Goal: Information Seeking & Learning: Learn about a topic

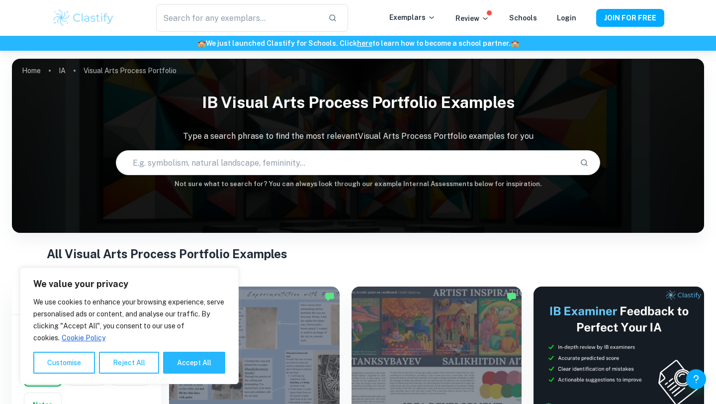
scroll to position [228, 0]
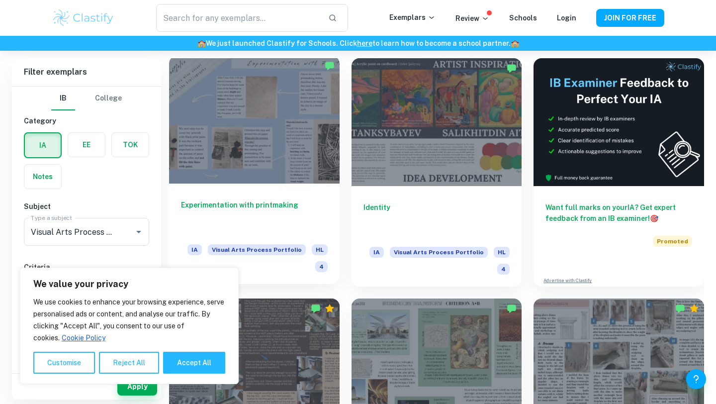
click at [283, 90] on div at bounding box center [254, 120] width 171 height 128
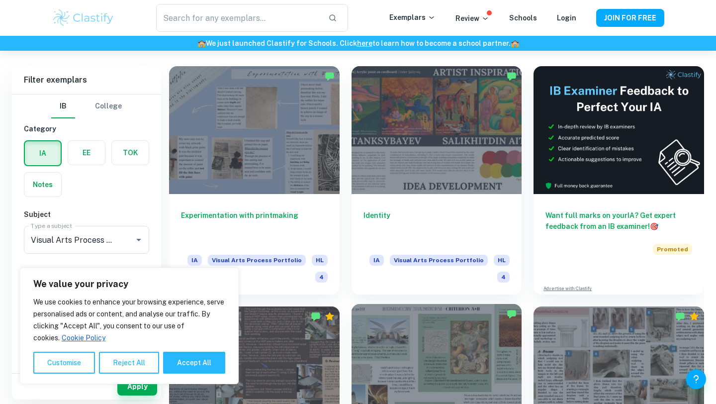
scroll to position [189, 0]
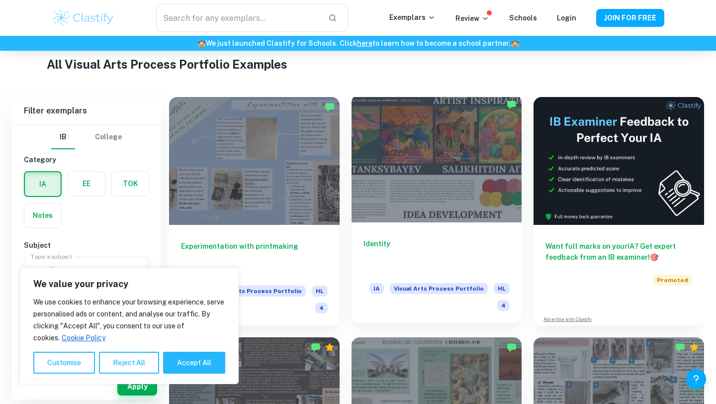
click at [421, 186] on div at bounding box center [437, 158] width 171 height 128
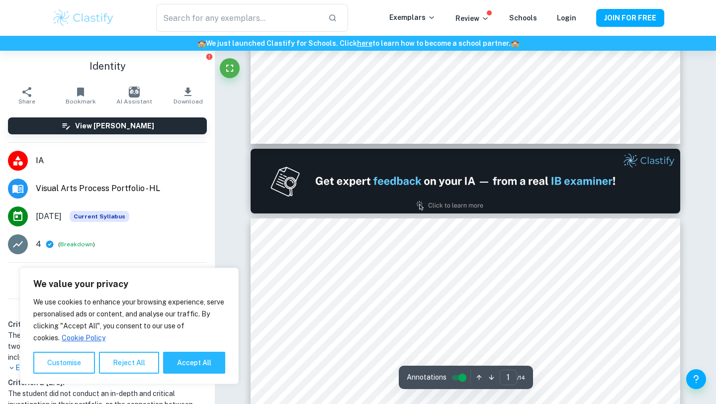
type input "2"
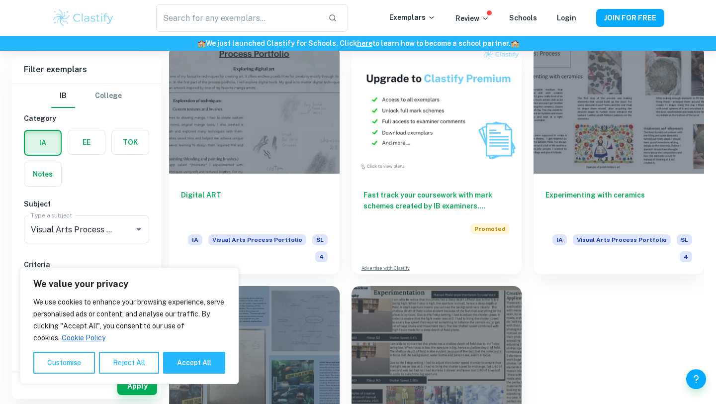
scroll to position [2033, 0]
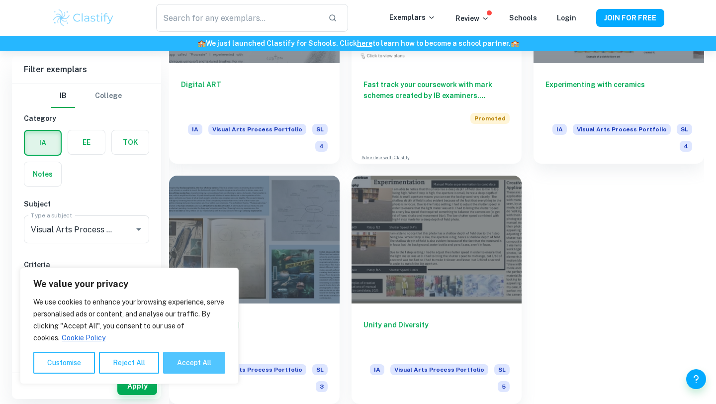
click at [198, 354] on button "Accept All" at bounding box center [194, 363] width 62 height 22
checkbox input "true"
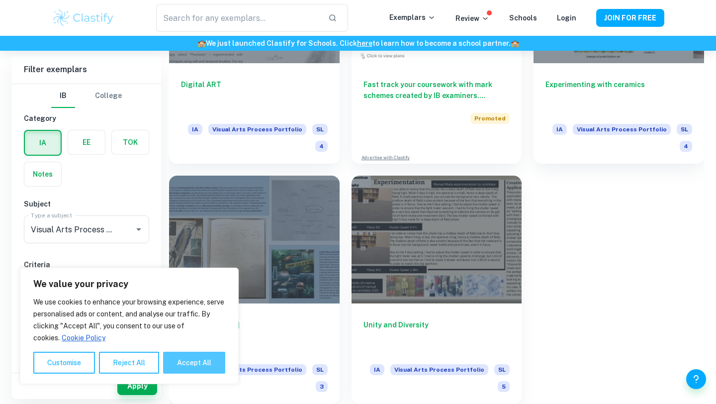
checkbox input "true"
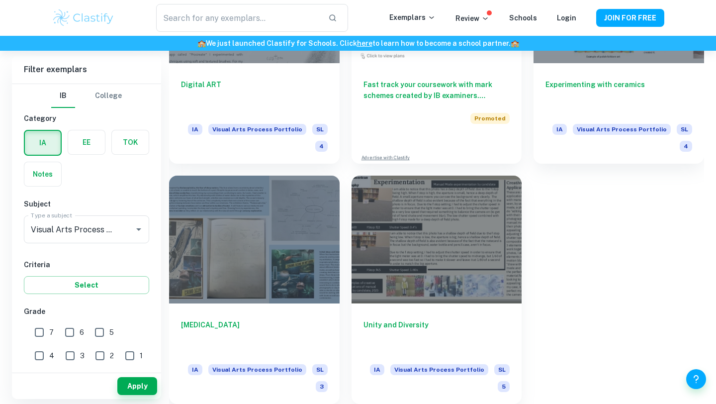
click at [44, 148] on label "button" at bounding box center [43, 143] width 36 height 24
click at [0, 0] on input "radio" at bounding box center [0, 0] width 0 height 0
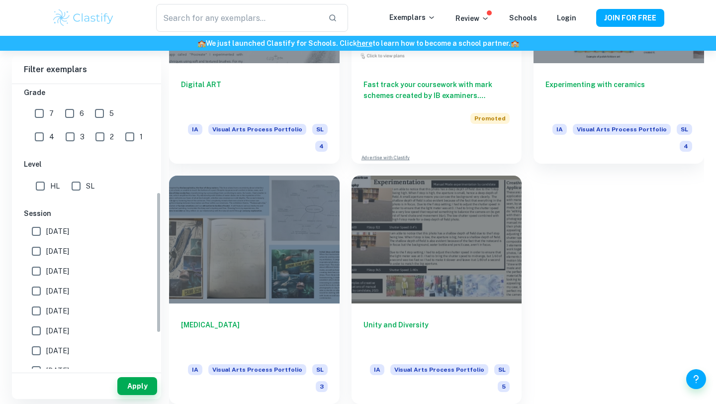
scroll to position [0, 0]
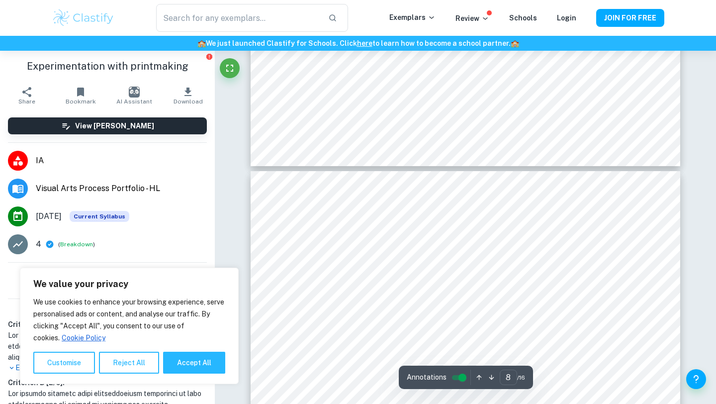
scroll to position [2145, 0]
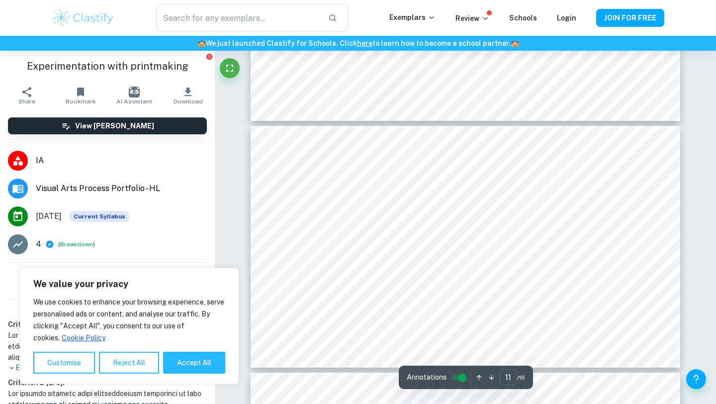
type input "12"
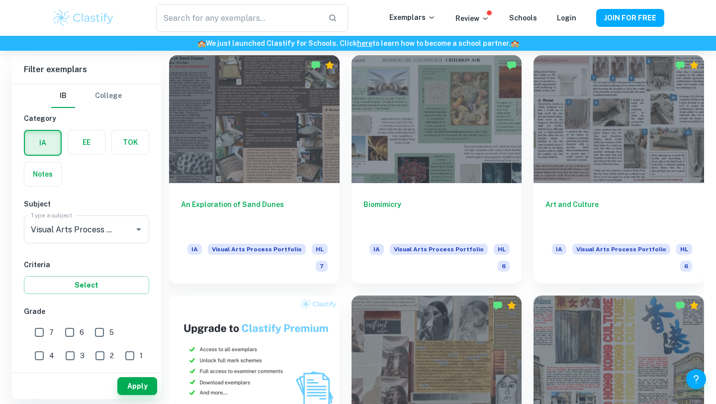
scroll to position [473, 0]
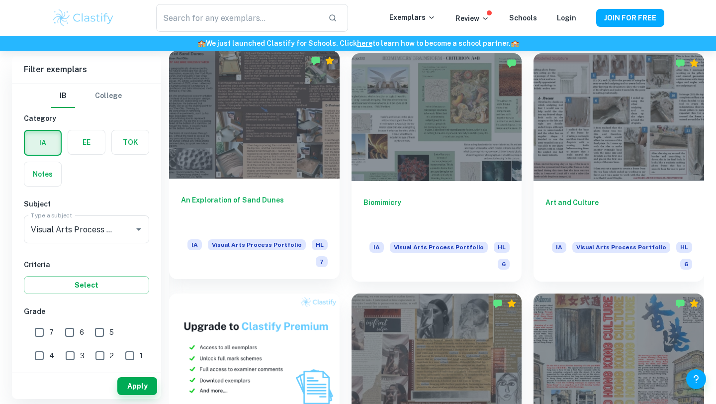
click at [266, 203] on h6 "An Exploration of Sand Dunes" at bounding box center [254, 210] width 147 height 33
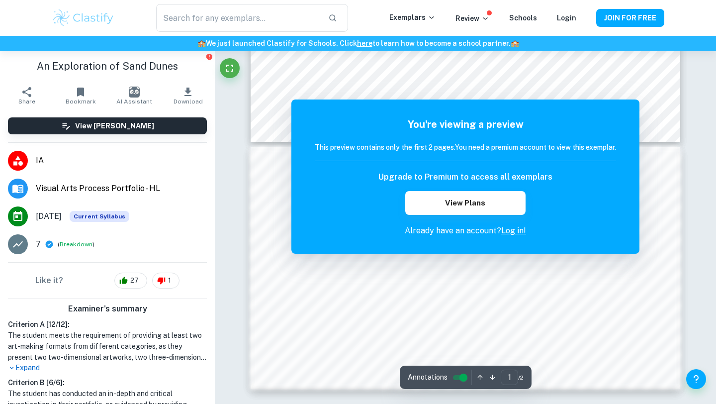
scroll to position [214, 0]
